Goal: Task Accomplishment & Management: Manage account settings

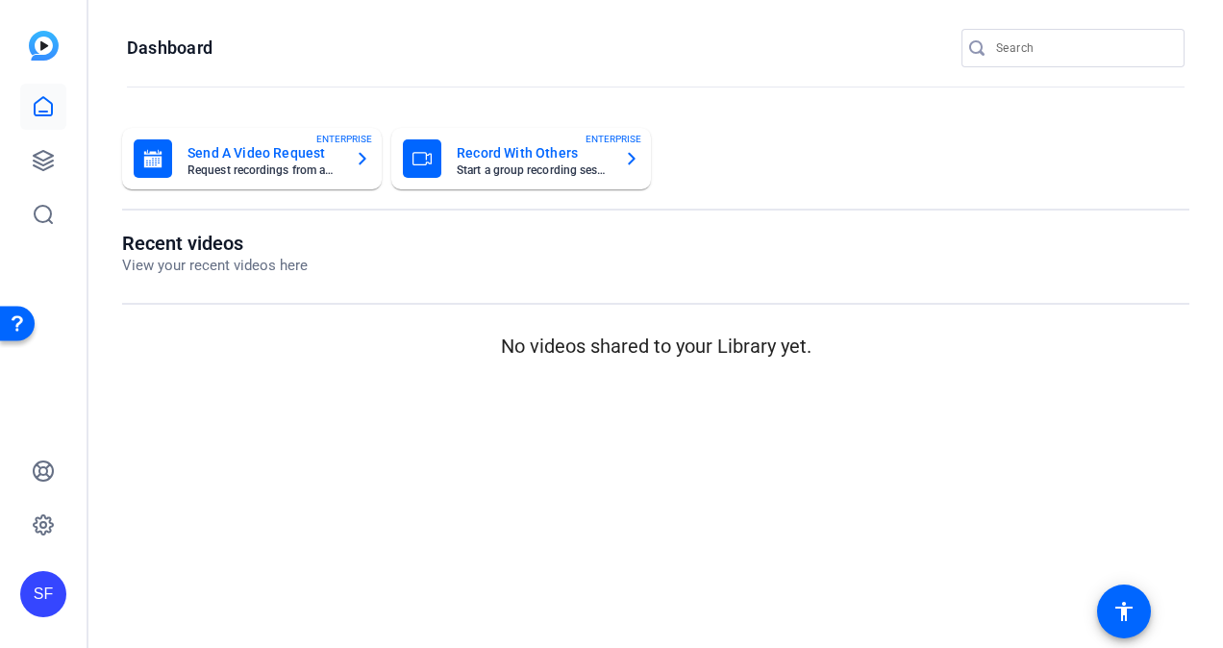
click at [45, 605] on div "SF" at bounding box center [43, 594] width 46 height 46
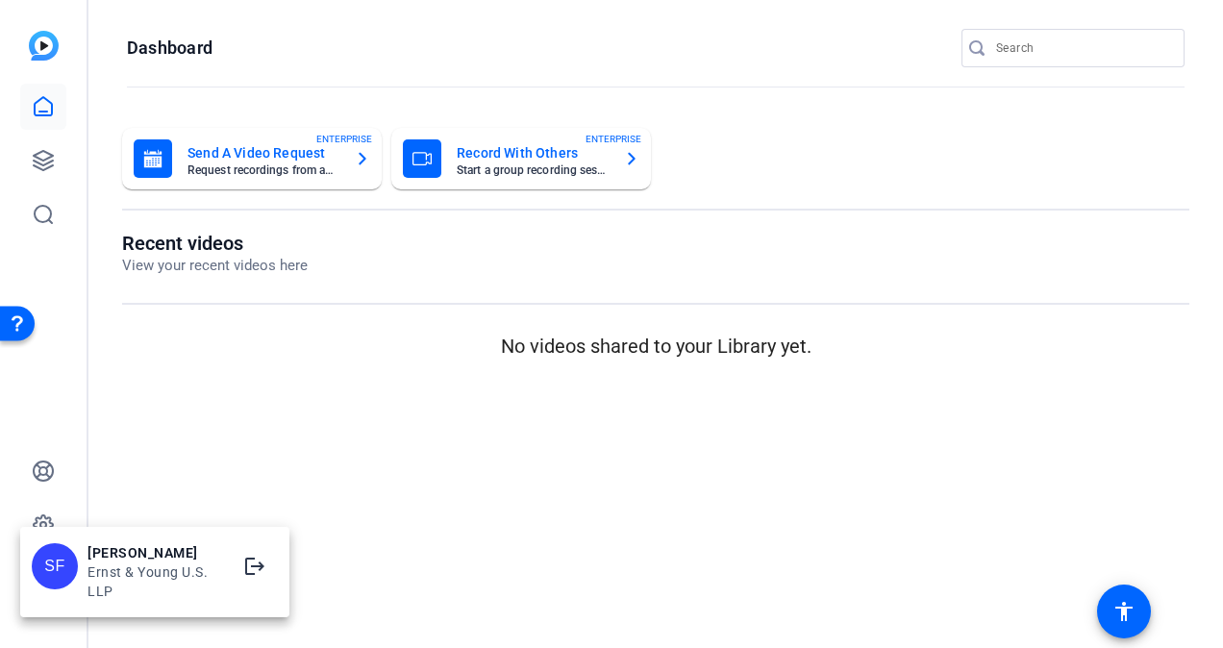
click at [131, 488] on div at bounding box center [611, 324] width 1223 height 648
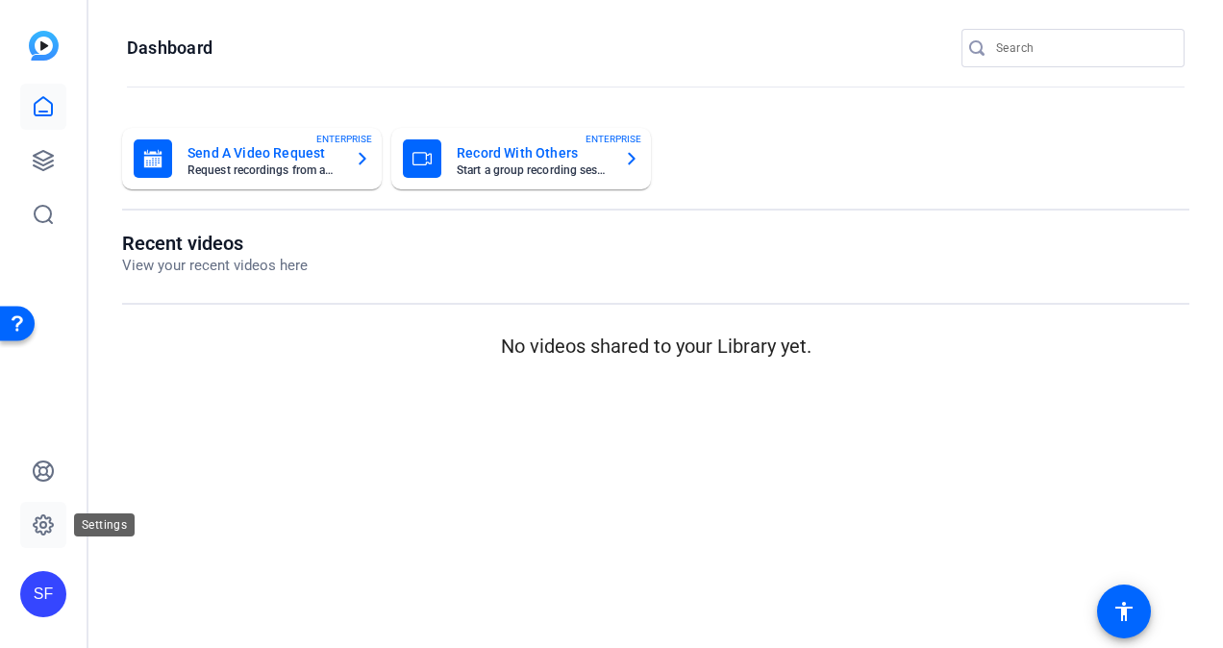
click at [40, 531] on icon at bounding box center [43, 524] width 19 height 19
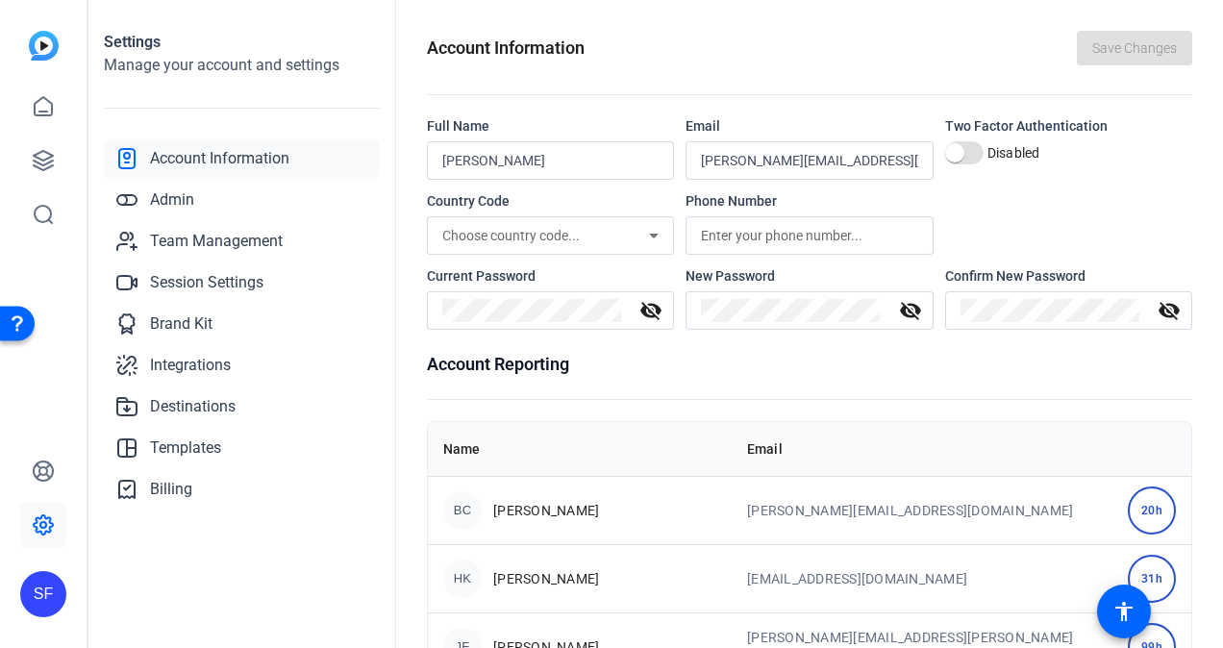
click at [23, 625] on div "SF" at bounding box center [43, 324] width 87 height 648
click at [30, 613] on div "SF" at bounding box center [43, 594] width 46 height 46
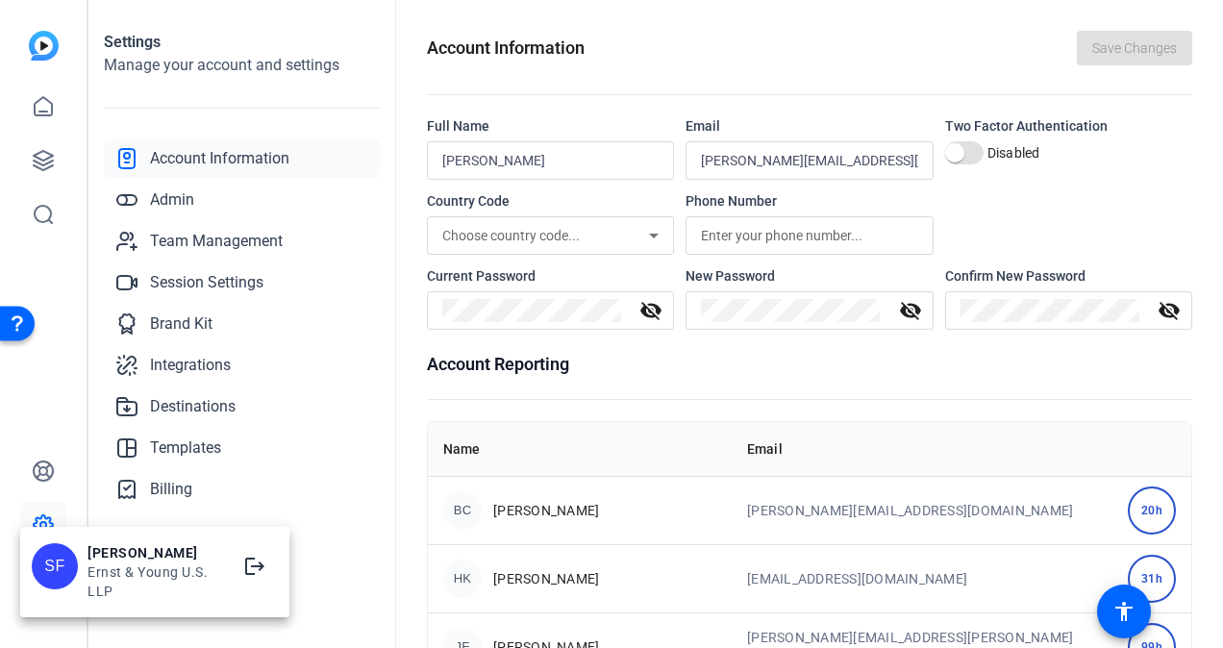
click at [0, 0] on div "[PERSON_NAME]" at bounding box center [0, 0] width 0 height 0
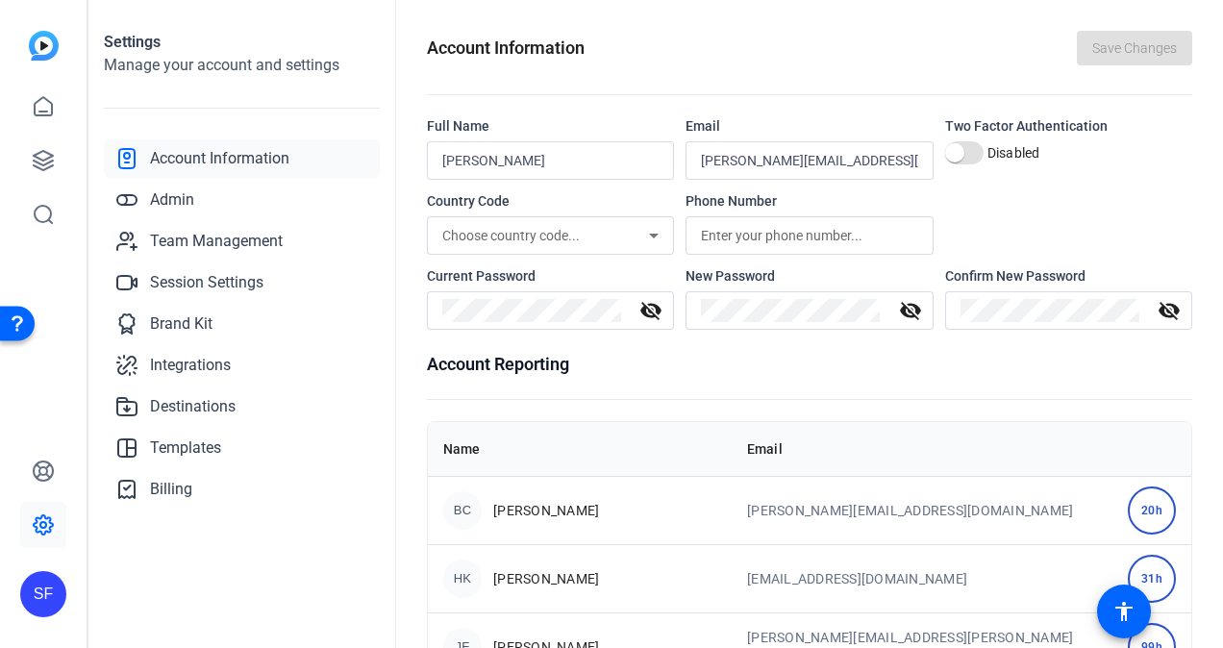
click at [42, 594] on div "SF" at bounding box center [43, 594] width 46 height 46
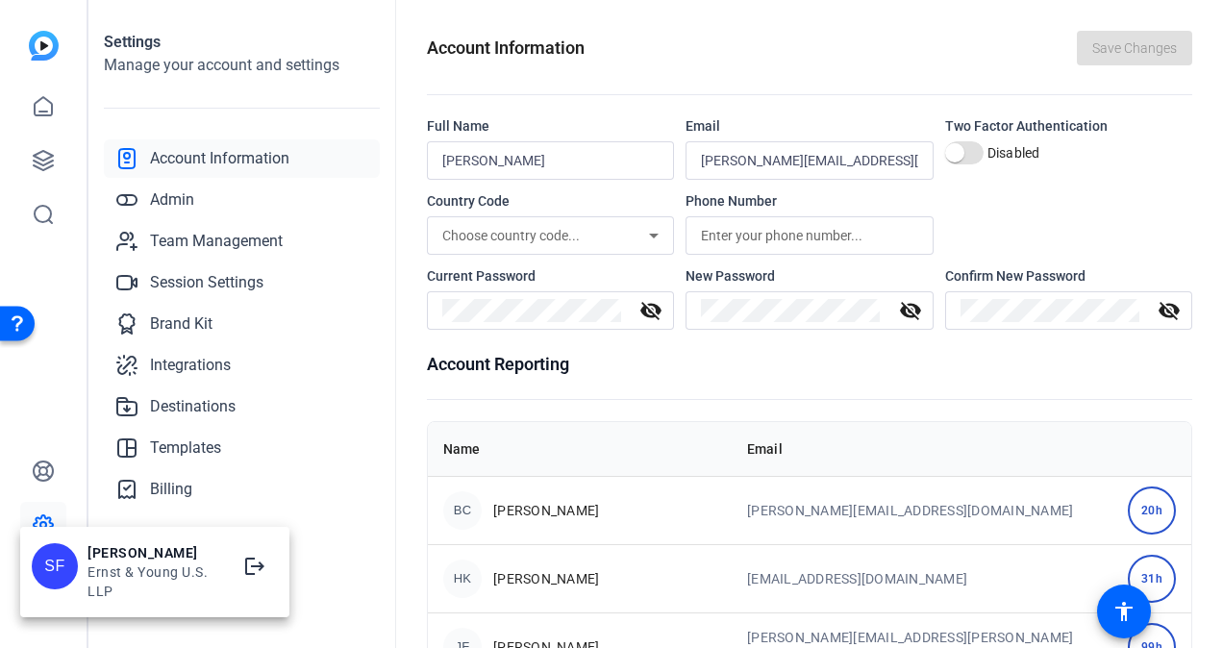
click at [0, 0] on div "SF" at bounding box center [0, 0] width 0 height 0
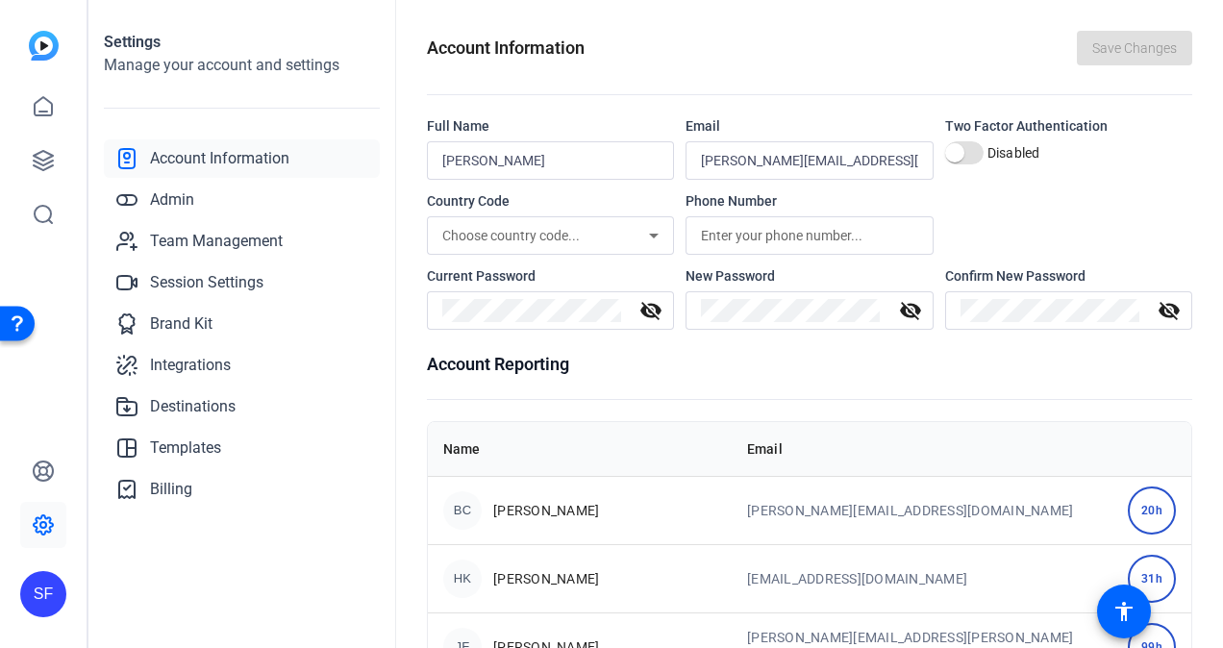
click at [15, 601] on div "SF" at bounding box center [43, 324] width 87 height 648
click at [25, 598] on div "SF" at bounding box center [43, 594] width 46 height 46
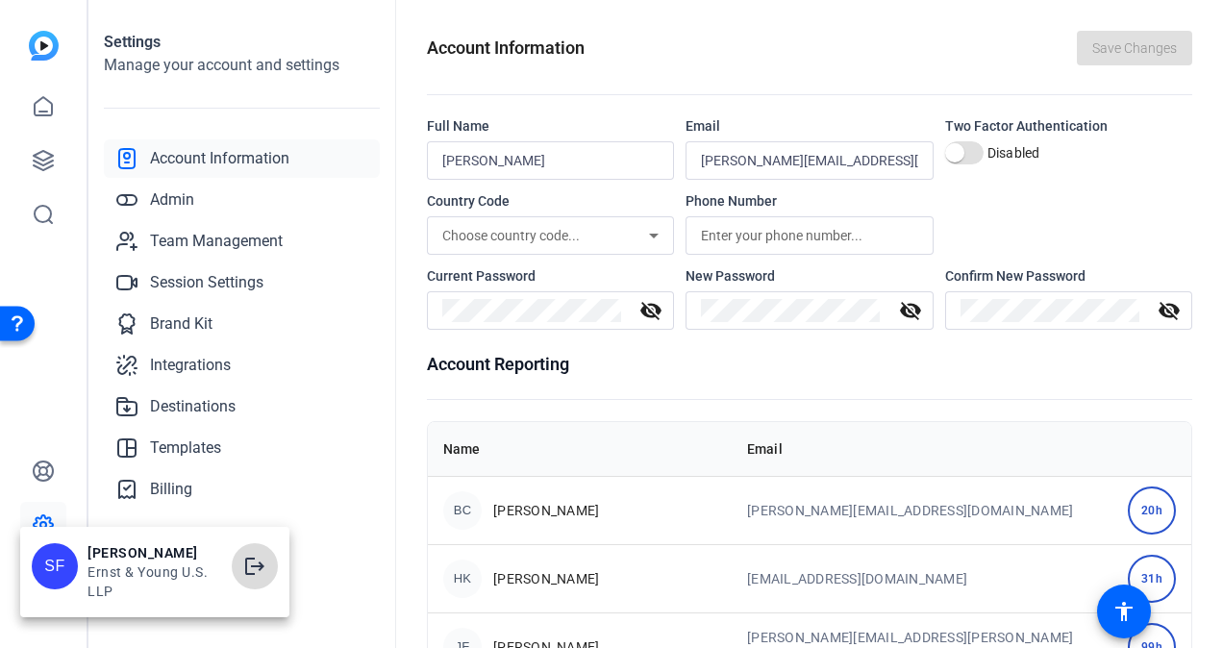
click at [0, 0] on mat-icon "logout" at bounding box center [0, 0] width 0 height 0
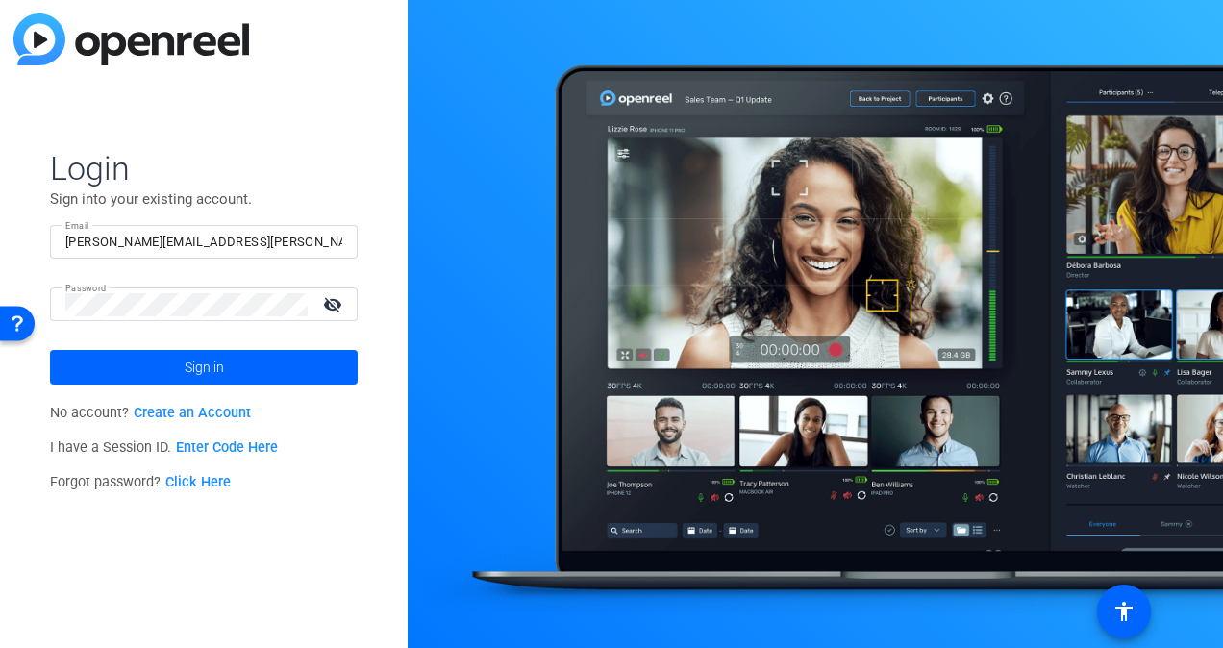
click at [202, 246] on input "[PERSON_NAME][EMAIL_ADDRESS][PERSON_NAME][DOMAIN_NAME]" at bounding box center [203, 242] width 277 height 23
type input "[PERSON_NAME][EMAIL_ADDRESS][PERSON_NAME][DOMAIN_NAME]"
click at [252, 367] on span at bounding box center [204, 367] width 308 height 46
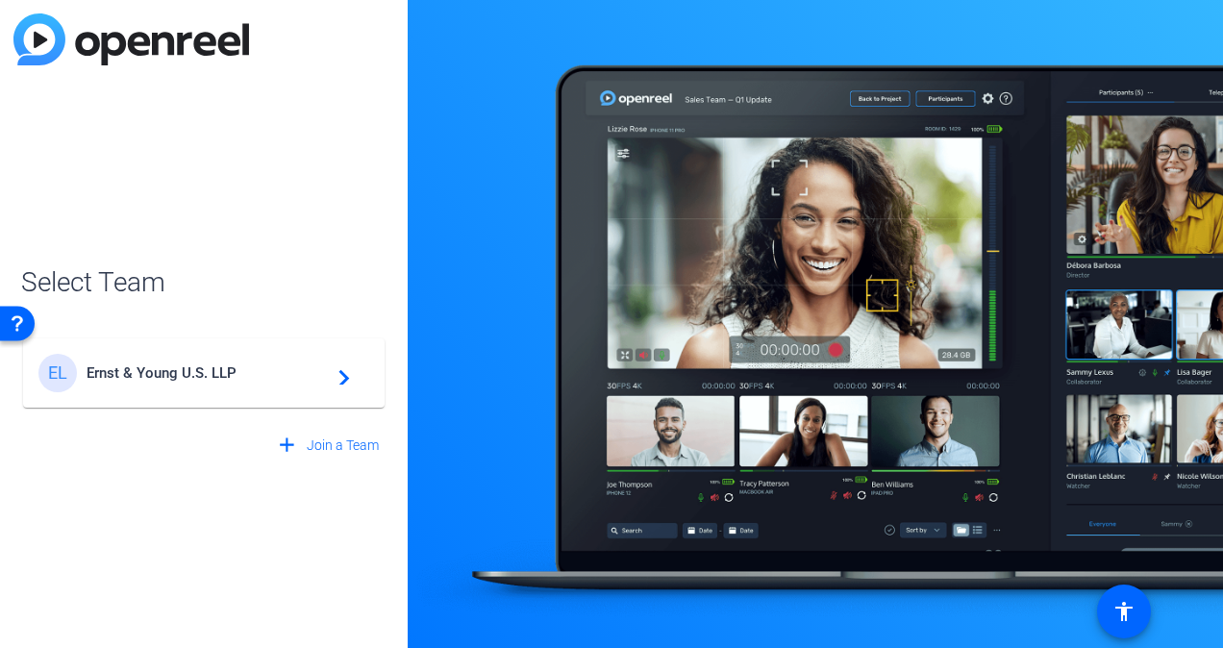
click at [214, 375] on span "Ernst & Young U.S. LLP" at bounding box center [207, 372] width 240 height 17
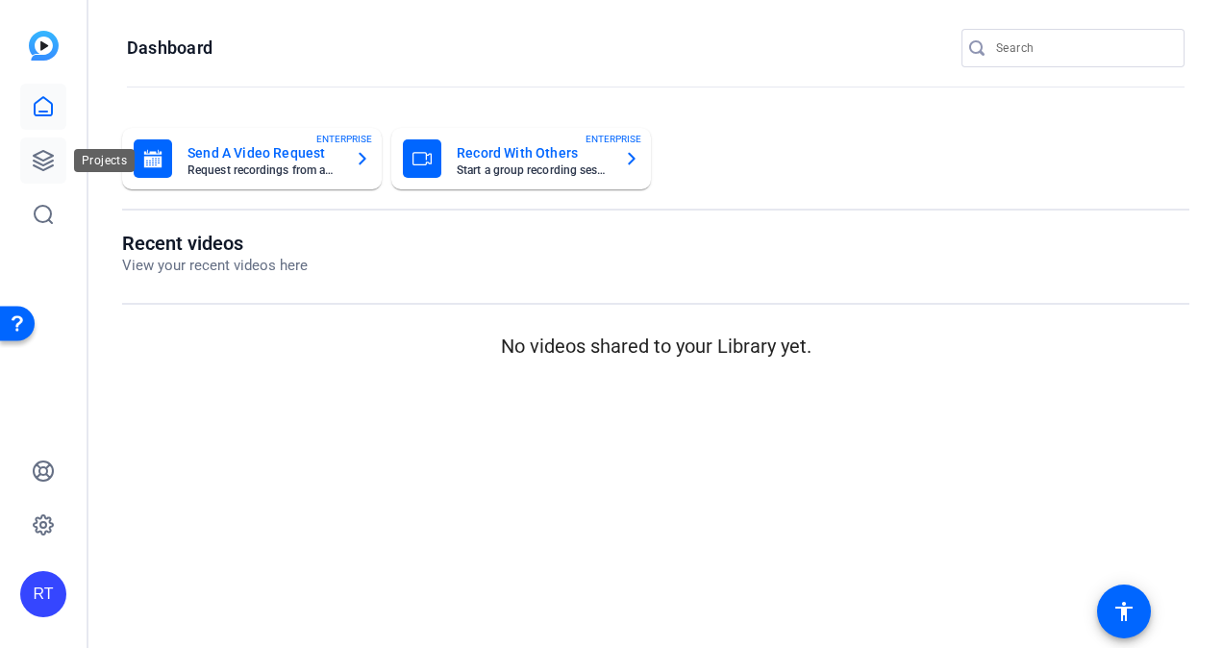
click at [45, 143] on link at bounding box center [43, 161] width 46 height 46
